Goal: Task Accomplishment & Management: Use online tool/utility

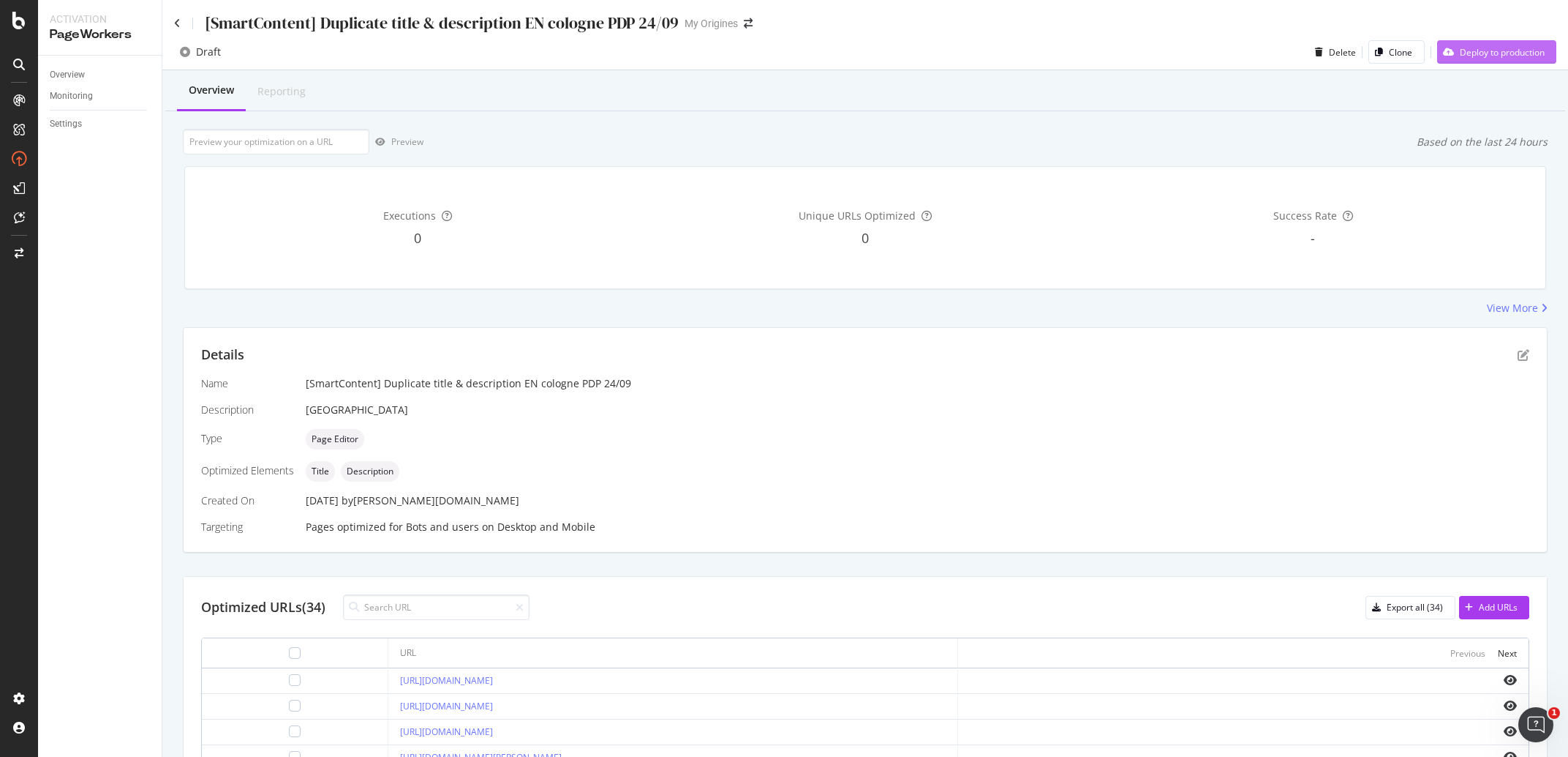
click at [1460, 52] on div "Deploy to production" at bounding box center [1502, 52] width 85 height 13
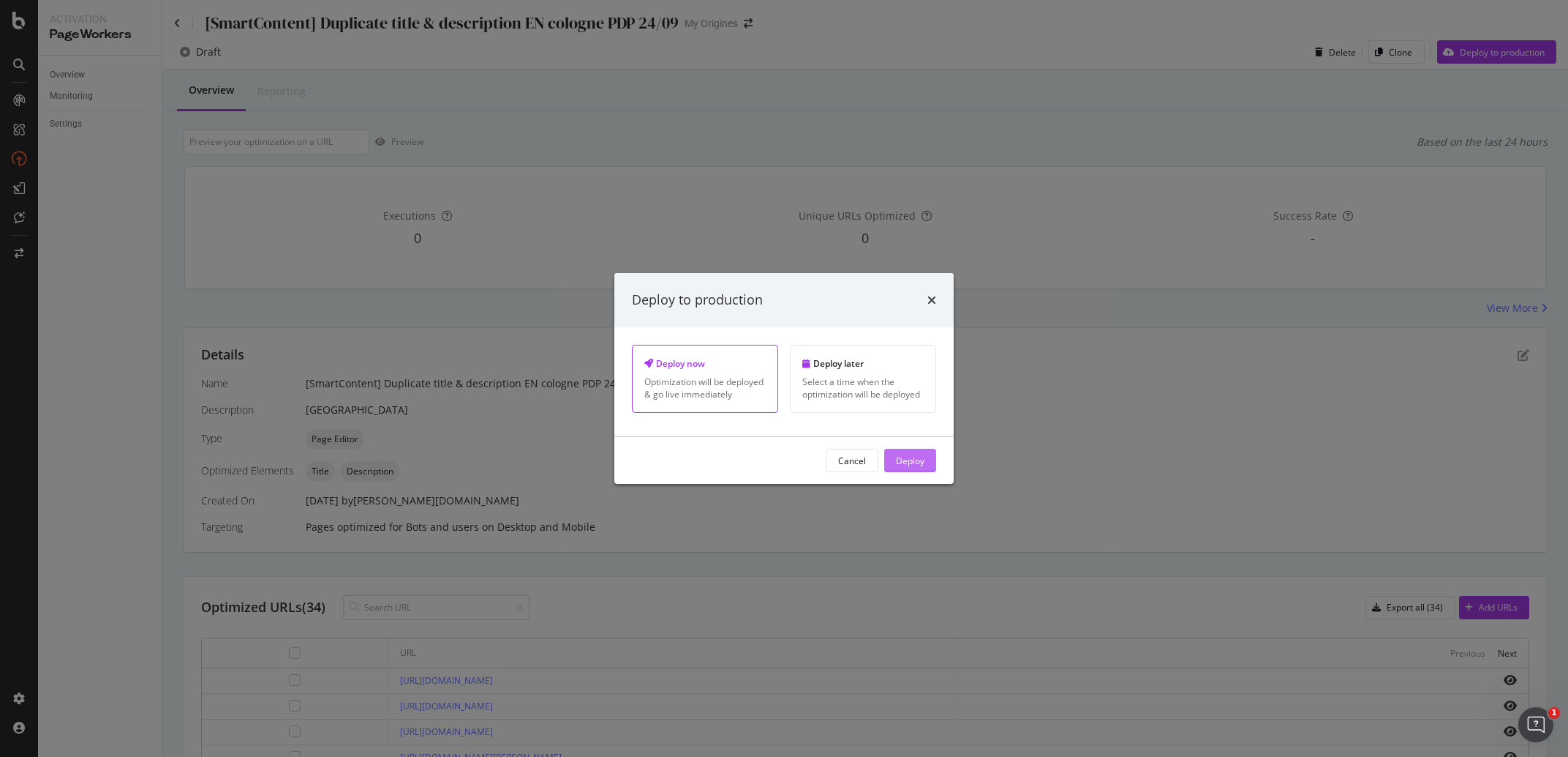
click at [917, 466] on div "Deploy" at bounding box center [911, 460] width 29 height 13
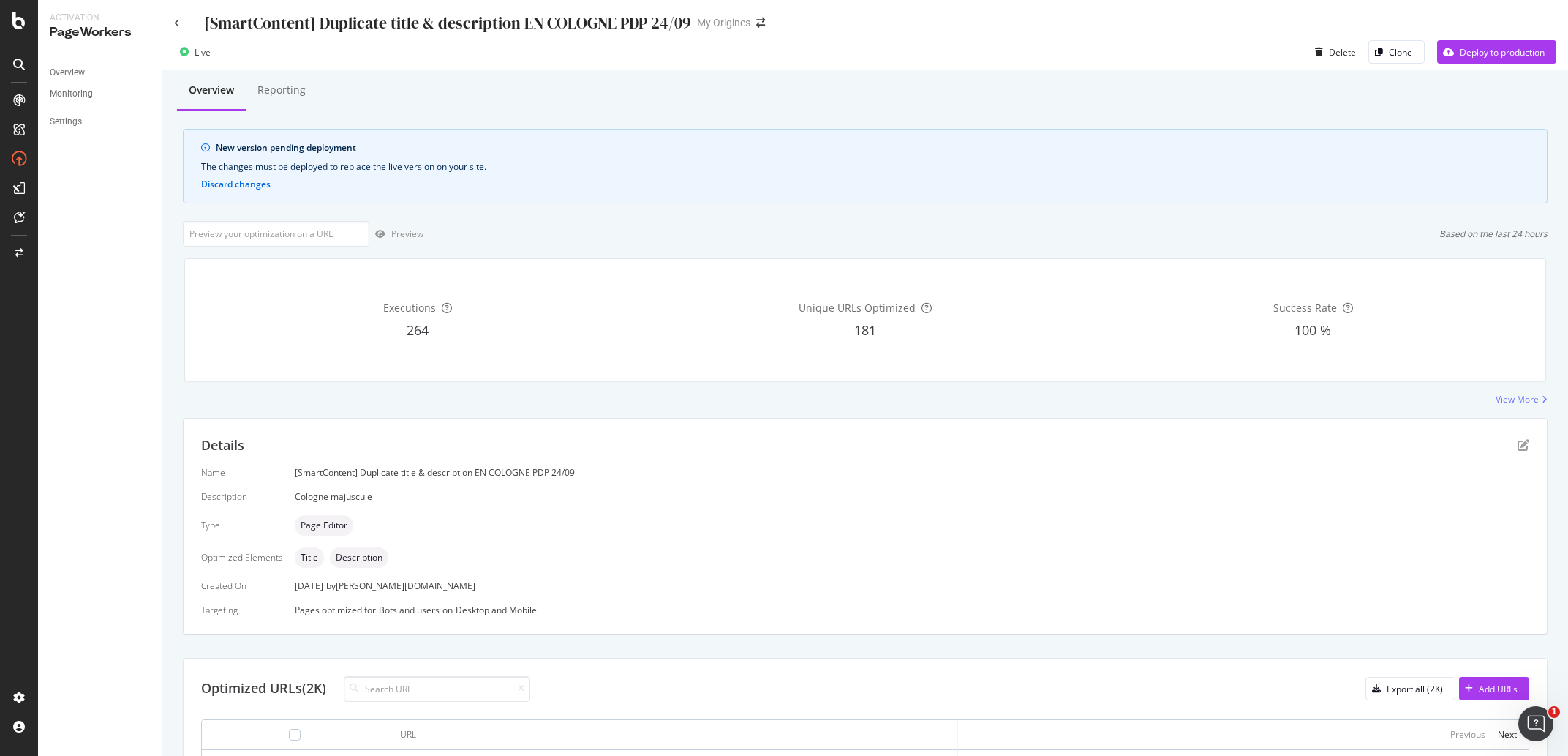
click at [1448, 70] on div "Live Delete Clone Deploy to production" at bounding box center [865, 55] width 1406 height 30
click at [1460, 56] on div "Deploy to production" at bounding box center [1502, 52] width 85 height 13
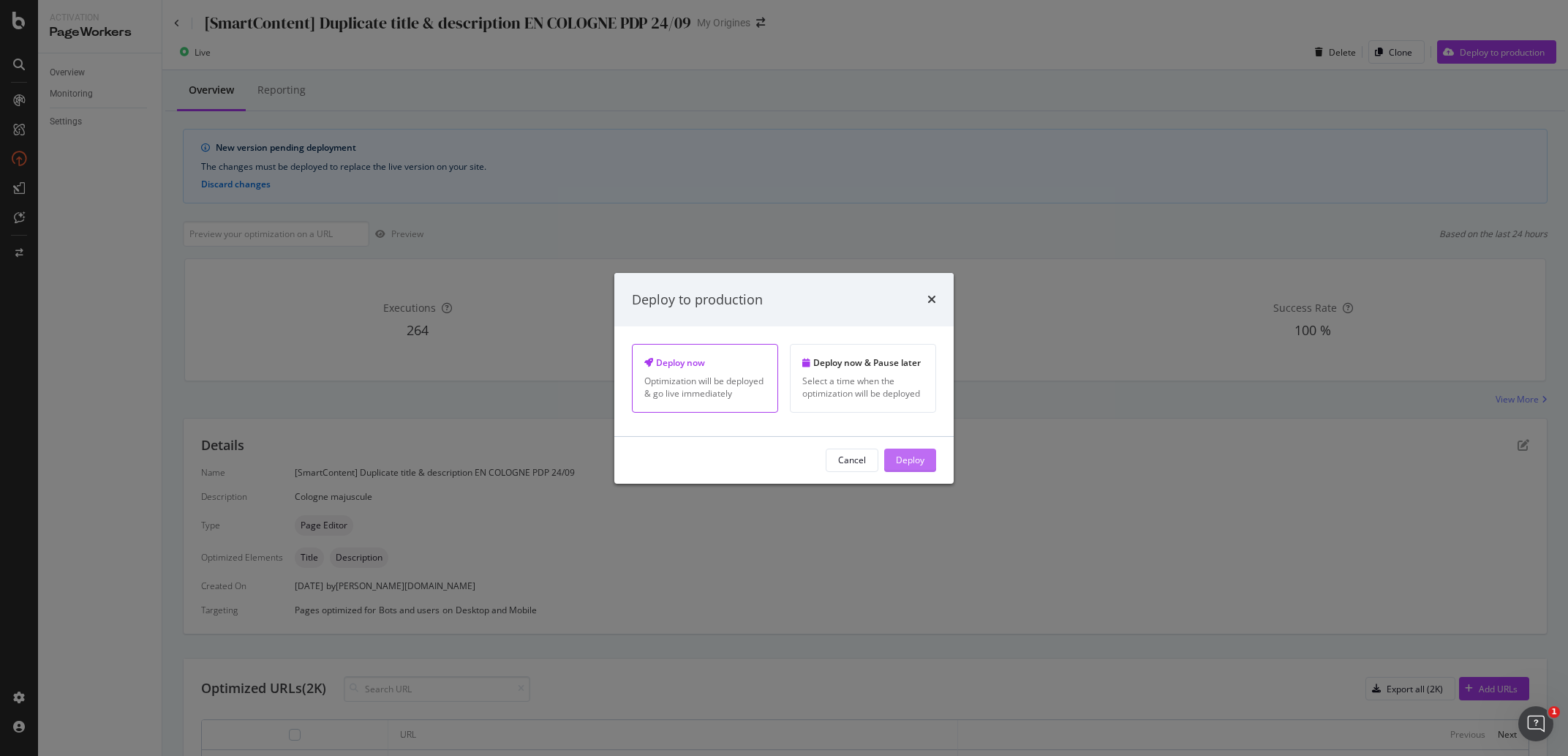
click at [920, 466] on div "Deploy" at bounding box center [911, 460] width 29 height 13
